Goal: Task Accomplishment & Management: Manage account settings

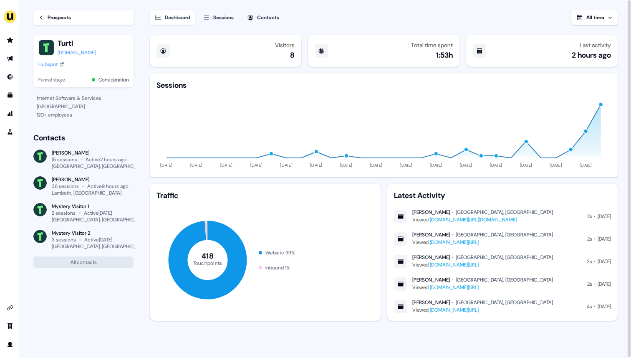
click at [218, 21] on div "Sessions" at bounding box center [223, 17] width 20 height 8
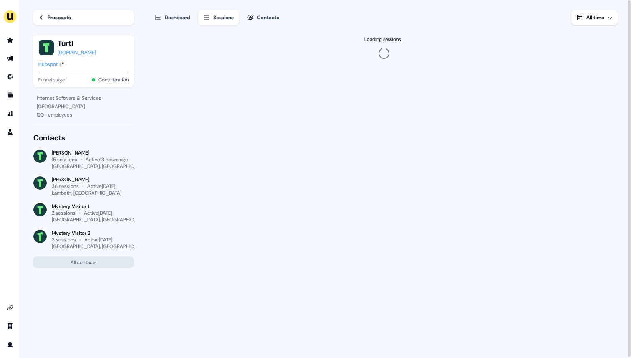
click at [179, 20] on div "Dashboard" at bounding box center [177, 17] width 25 height 8
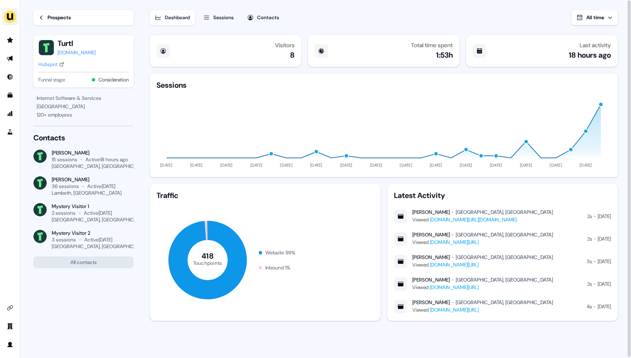
click at [6, 19] on img "side nav menu" at bounding box center [9, 16] width 13 height 13
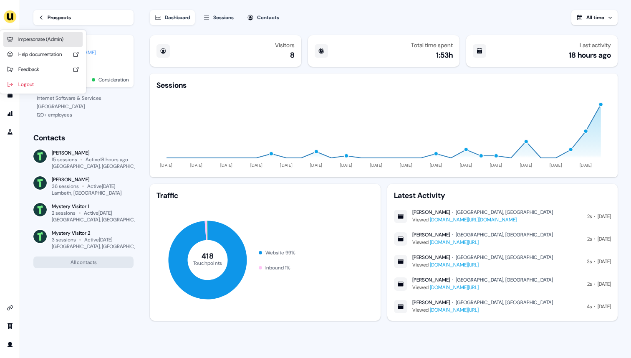
click at [23, 36] on div "Impersonate (Admin)" at bounding box center [42, 39] width 79 height 15
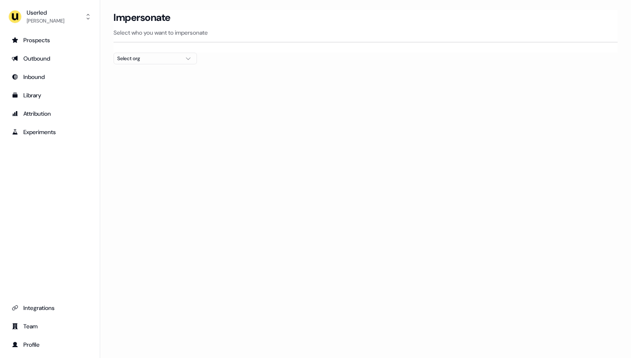
click at [174, 61] on div "Select org" at bounding box center [148, 58] width 63 height 8
type input "****"
click at [159, 88] on div "Omnea" at bounding box center [155, 88] width 83 height 13
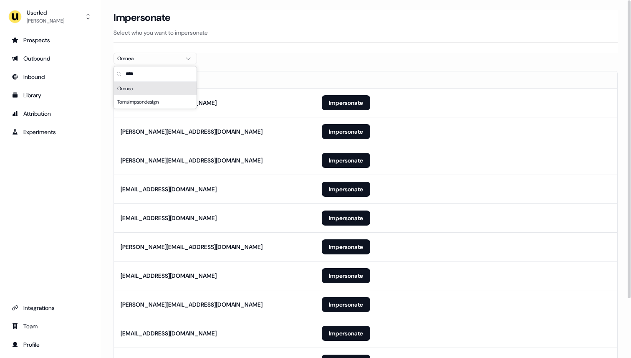
click at [240, 81] on th "Email" at bounding box center [214, 79] width 201 height 17
click at [344, 101] on button "Impersonate" at bounding box center [346, 102] width 48 height 15
